Goal: Find specific page/section: Find specific page/section

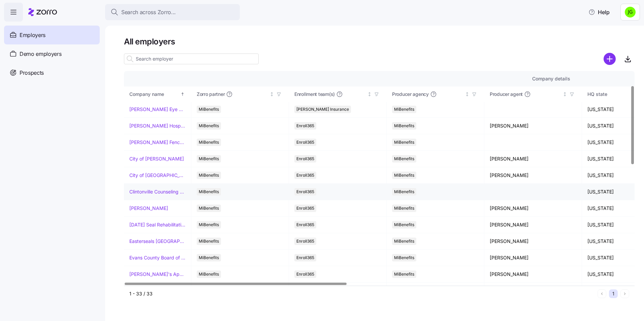
scroll to position [67, 0]
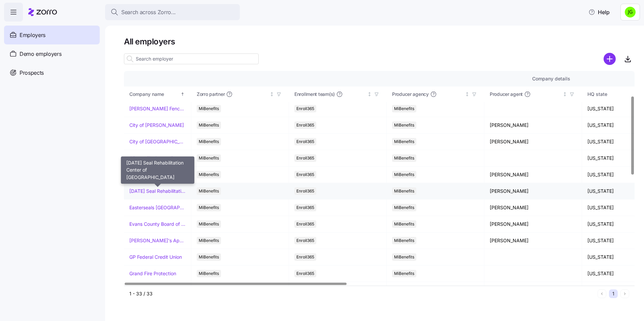
click at [165, 190] on link "[DATE] Seal Rehabilitation Center of [GEOGRAPHIC_DATA]" at bounding box center [157, 191] width 56 height 7
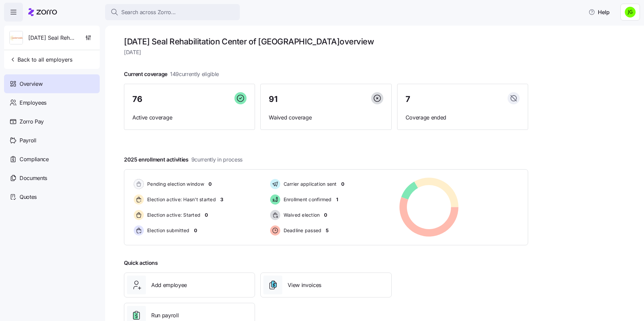
click at [566, 217] on div "[DATE] Seal Rehabilitation Center of [GEOGRAPHIC_DATA] overview [DATE] Current …" at bounding box center [374, 174] width 539 height 296
